Goal: Entertainment & Leisure: Consume media (video, audio)

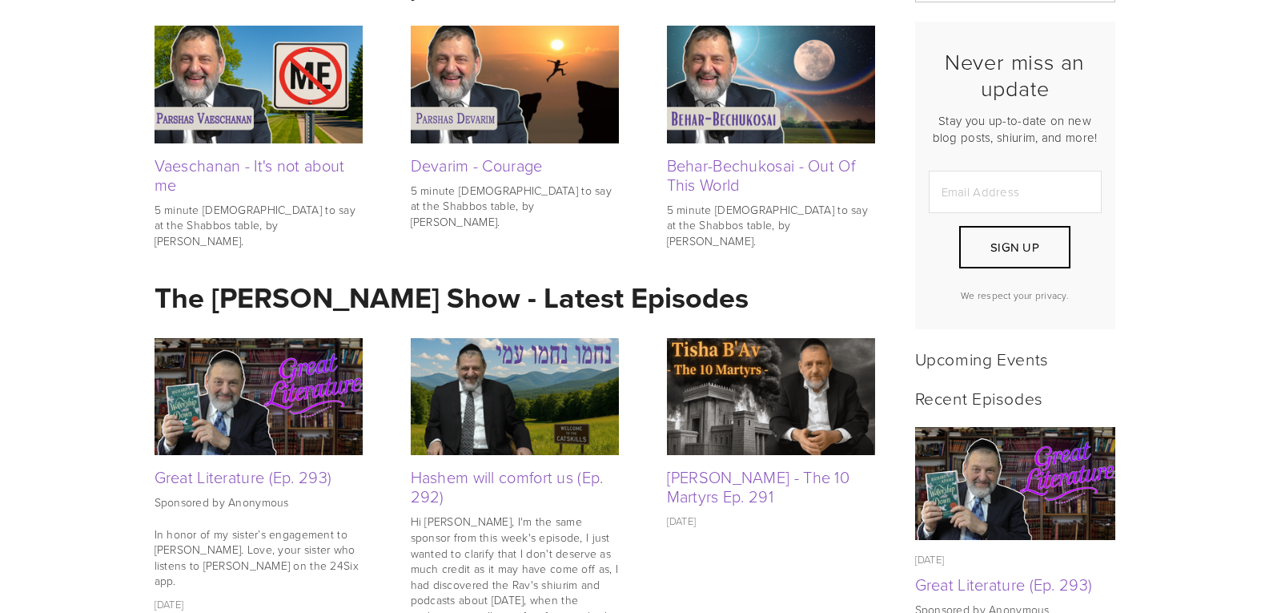
scroll to position [400, 0]
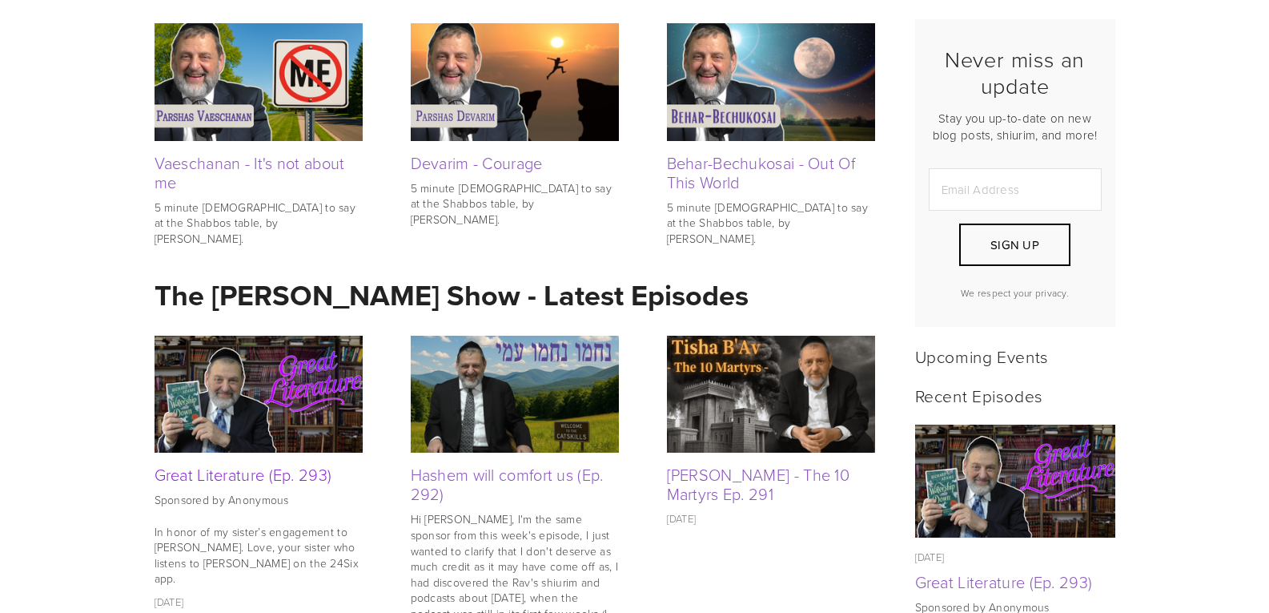
click at [236, 480] on link "Great Literature (Ep. 293)" at bounding box center [244, 474] width 178 height 22
click at [525, 398] on img at bounding box center [515, 394] width 208 height 117
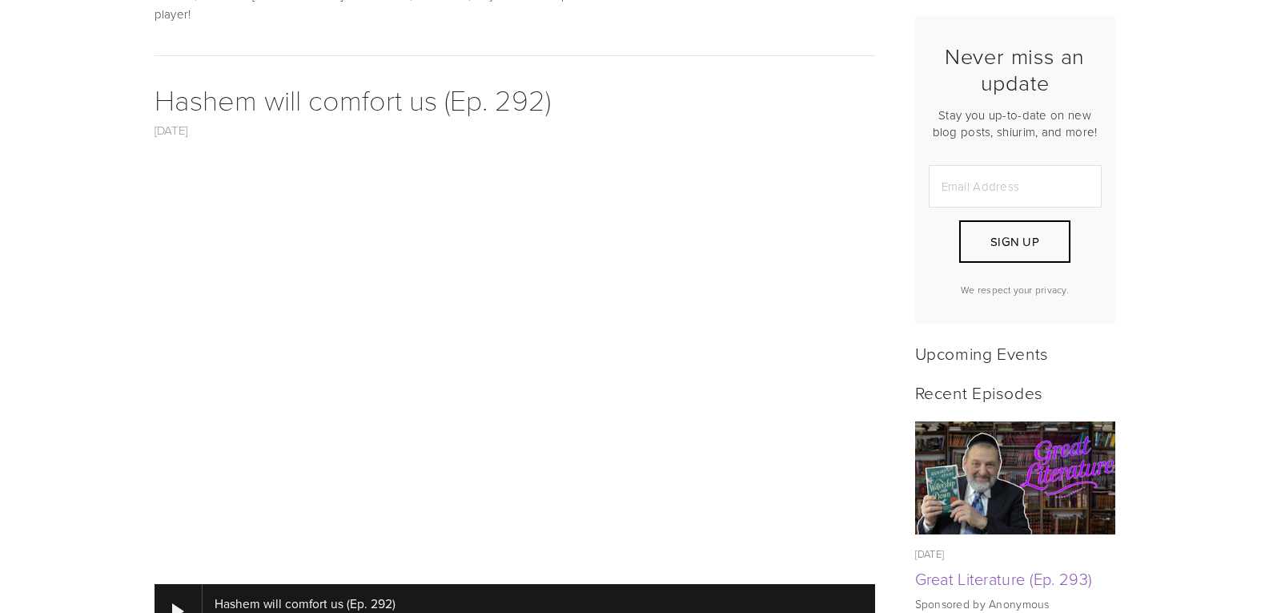
scroll to position [400, 0]
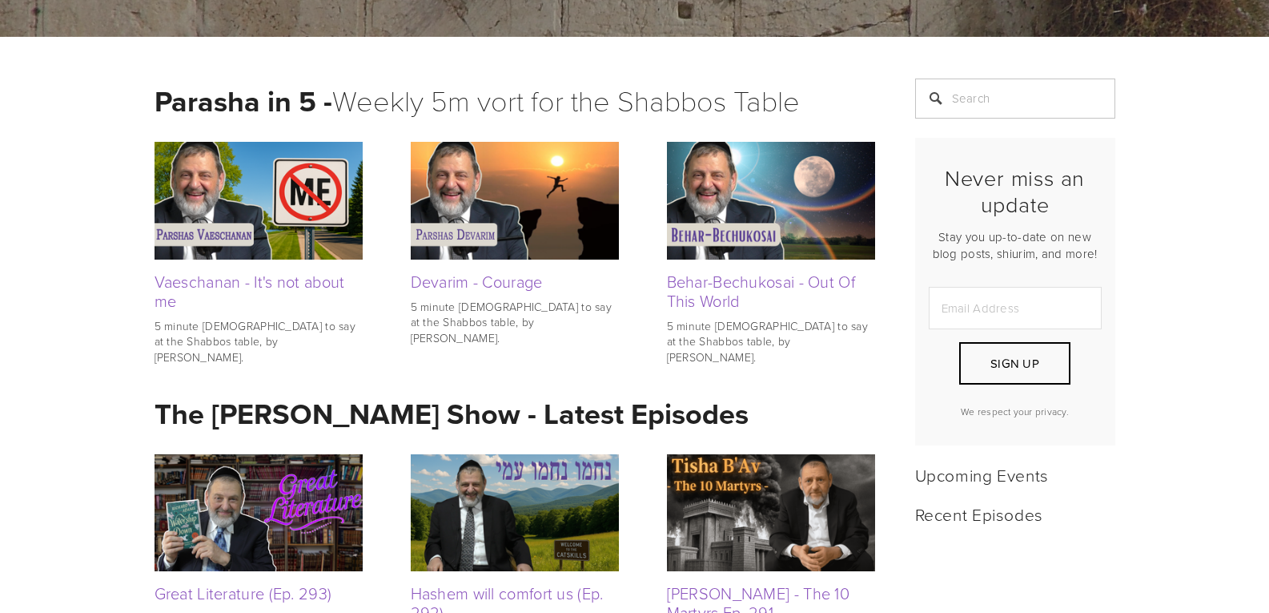
scroll to position [561, 0]
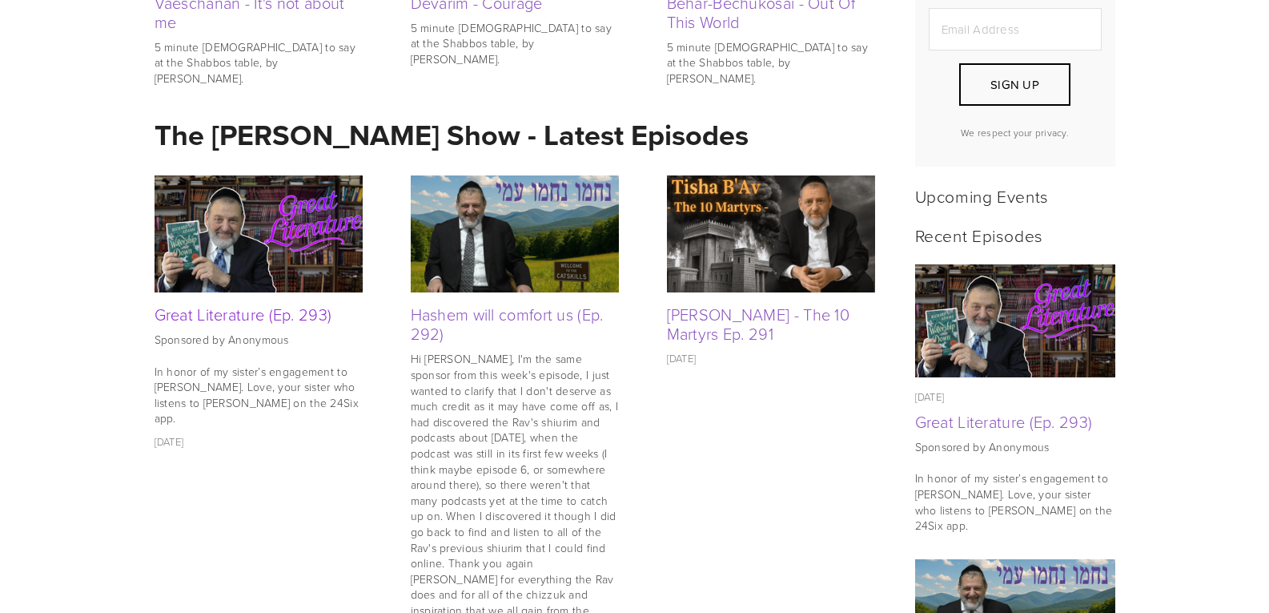
click at [294, 324] on link "Great Literature (Ep. 293)" at bounding box center [244, 314] width 178 height 22
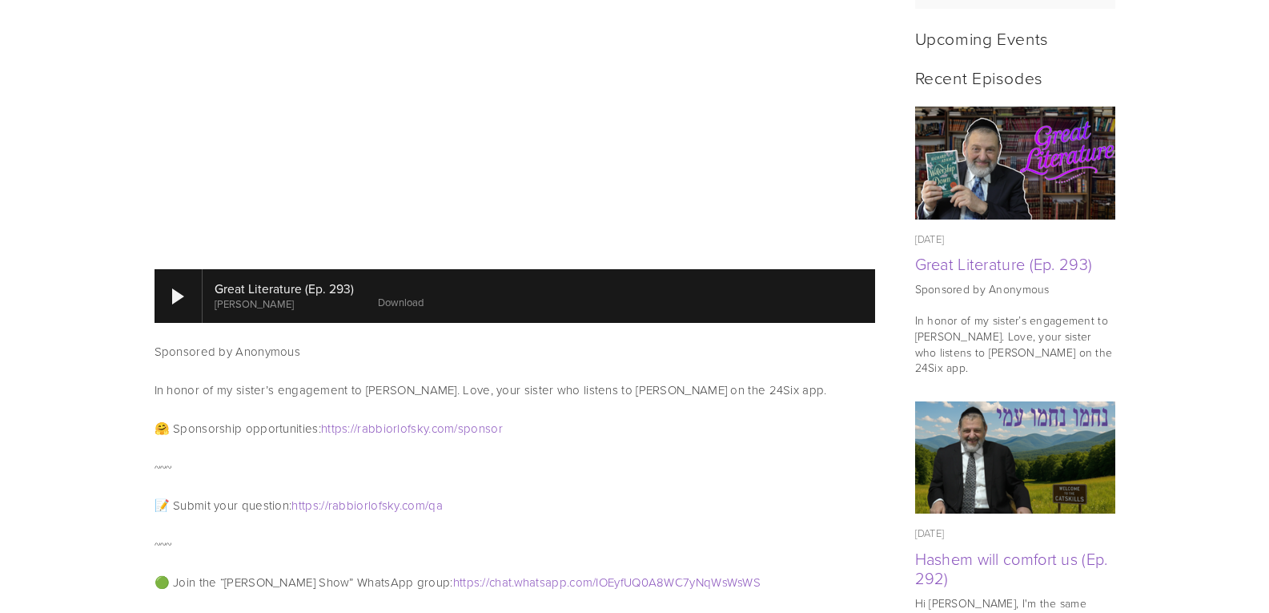
scroll to position [757, 0]
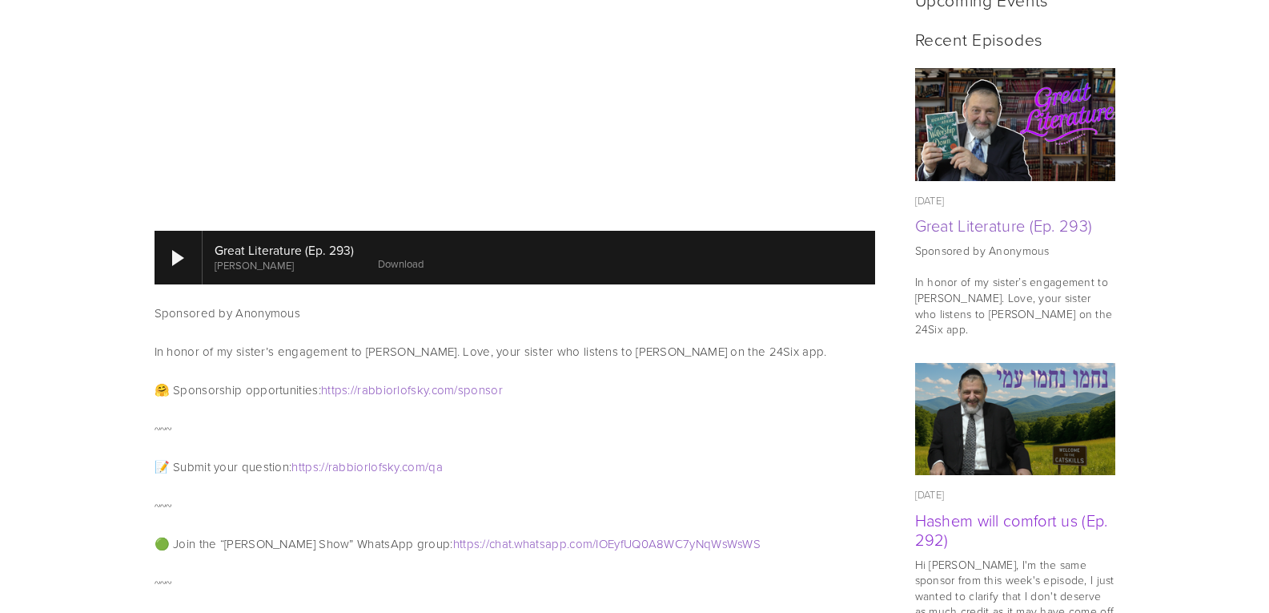
click at [950, 509] on link "Hashem will comfort us (Ep. 292)" at bounding box center [1011, 530] width 193 height 42
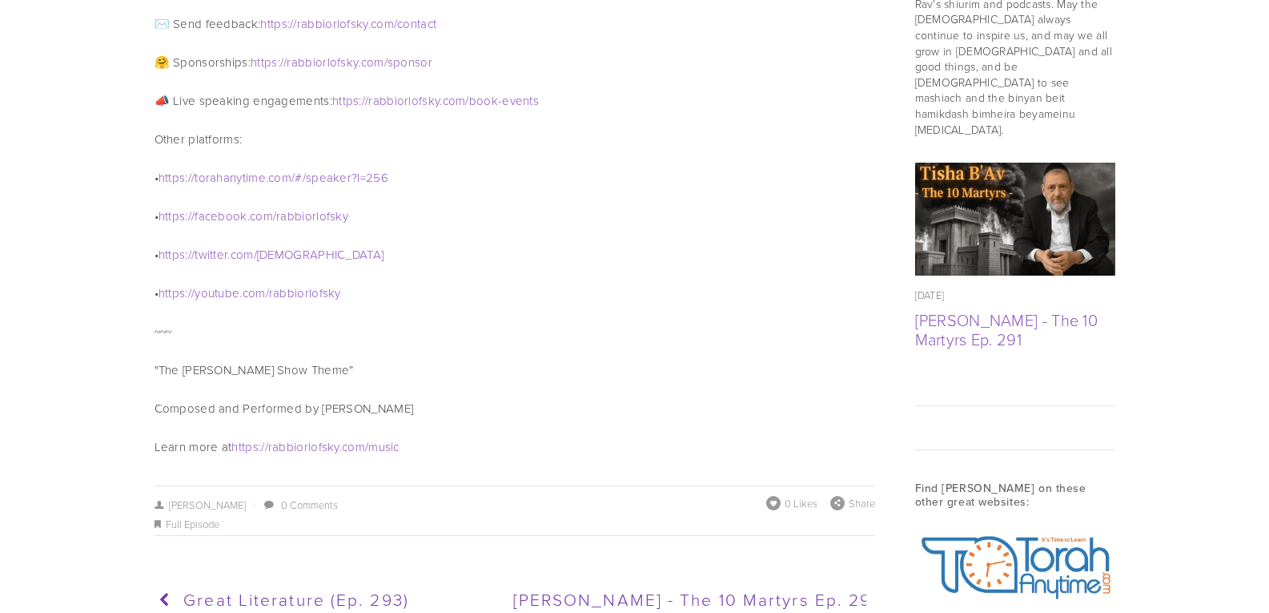
scroll to position [1762, 0]
